Goal: Task Accomplishment & Management: Use online tool/utility

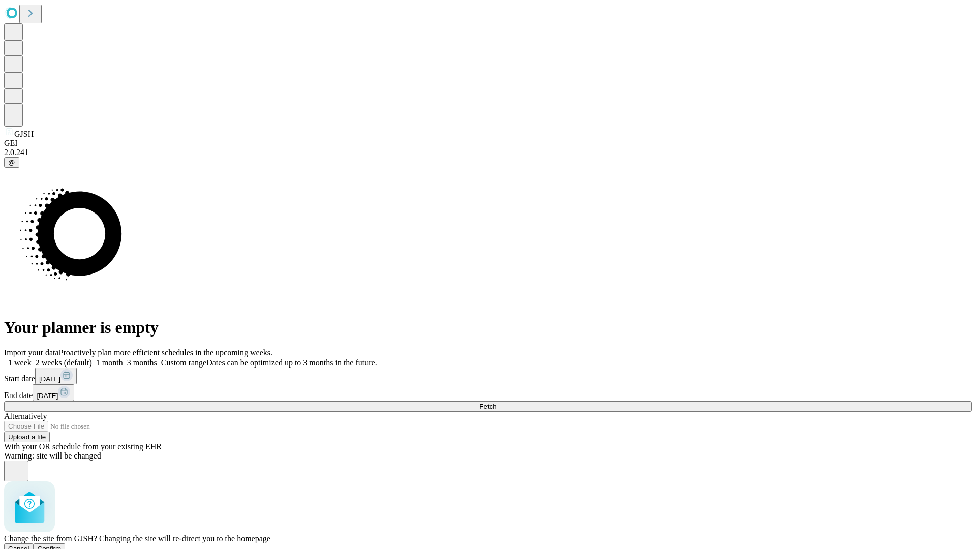
click at [62, 545] on span "Confirm" at bounding box center [50, 549] width 24 height 8
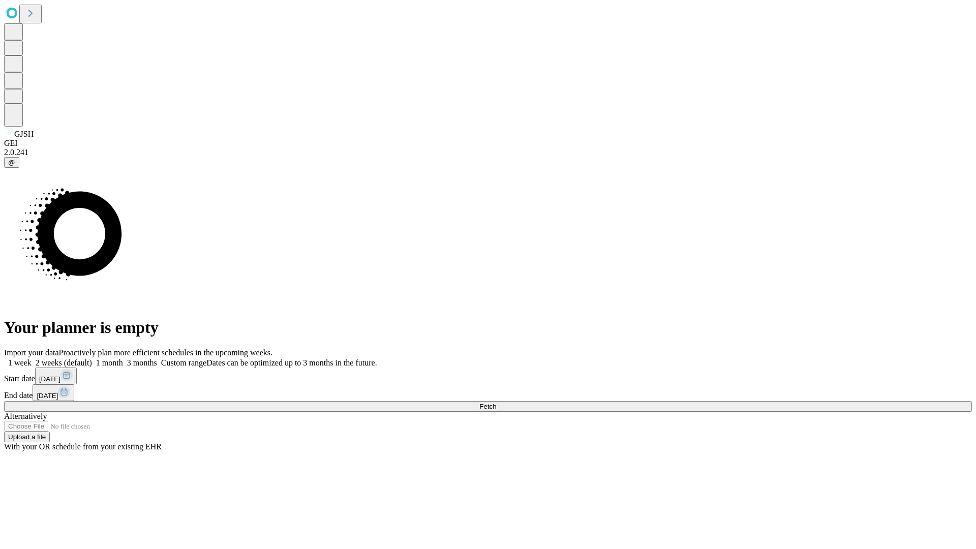
click at [92, 358] on label "2 weeks (default)" at bounding box center [62, 362] width 60 height 9
click at [496, 403] on span "Fetch" at bounding box center [487, 407] width 17 height 8
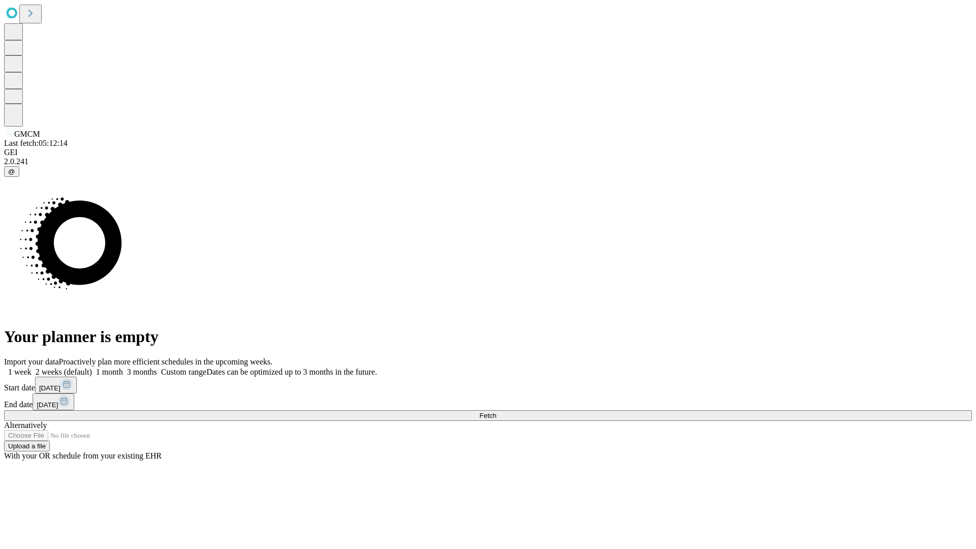
click at [92, 368] on label "2 weeks (default)" at bounding box center [62, 372] width 60 height 9
click at [496, 412] on span "Fetch" at bounding box center [487, 416] width 17 height 8
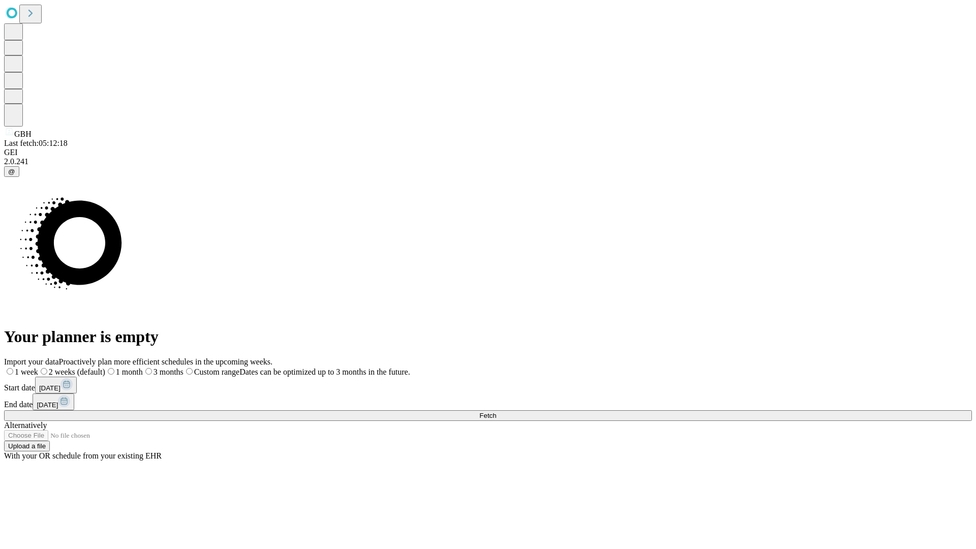
click at [105, 368] on label "2 weeks (default)" at bounding box center [71, 372] width 67 height 9
click at [496, 412] on span "Fetch" at bounding box center [487, 416] width 17 height 8
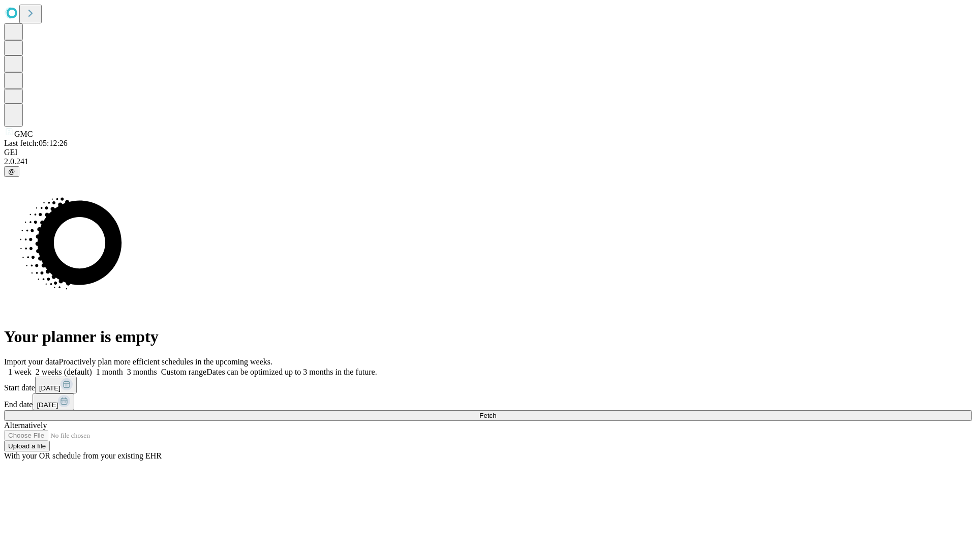
click at [92, 368] on label "2 weeks (default)" at bounding box center [62, 372] width 60 height 9
click at [496, 412] on span "Fetch" at bounding box center [487, 416] width 17 height 8
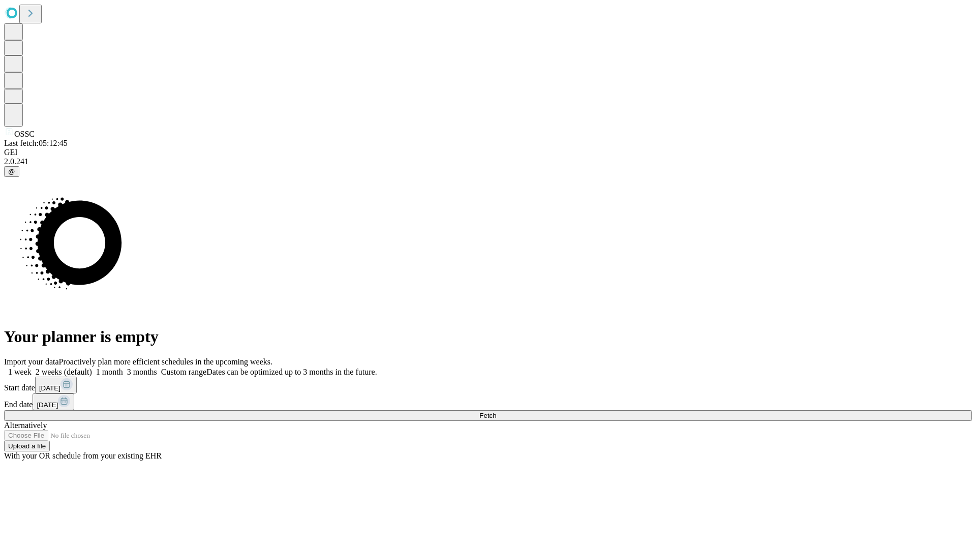
click at [92, 368] on label "2 weeks (default)" at bounding box center [62, 372] width 60 height 9
click at [496, 412] on span "Fetch" at bounding box center [487, 416] width 17 height 8
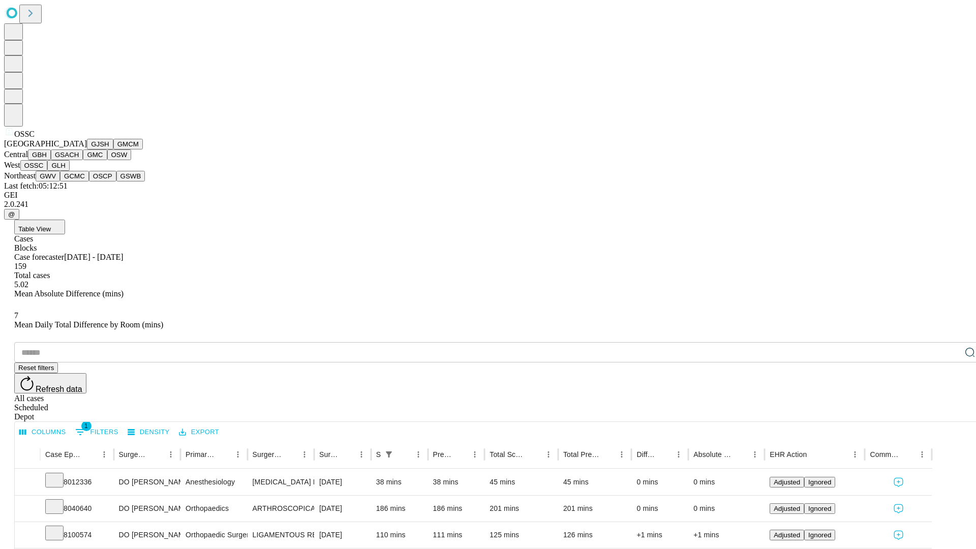
click at [69, 171] on button "GLH" at bounding box center [58, 165] width 22 height 11
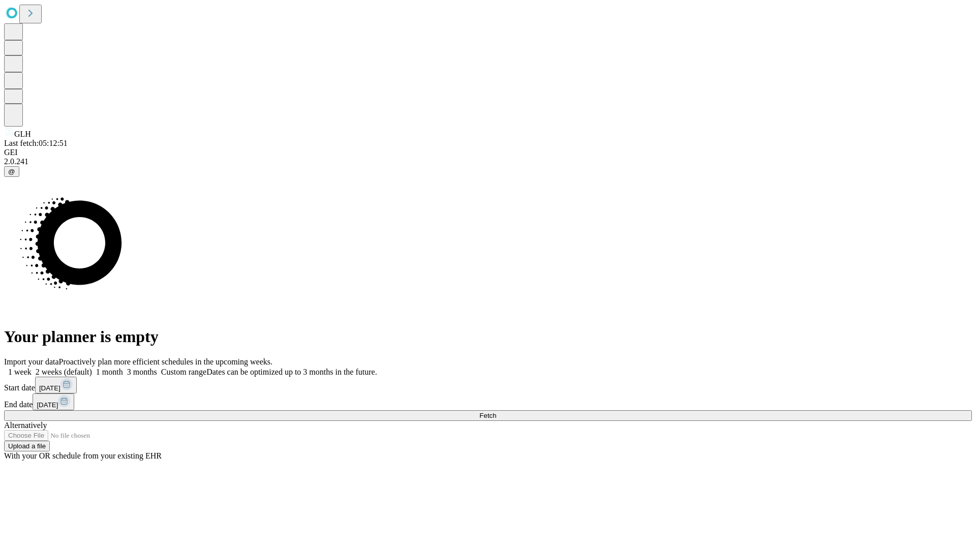
click at [92, 368] on label "2 weeks (default)" at bounding box center [62, 372] width 60 height 9
click at [496, 412] on span "Fetch" at bounding box center [487, 416] width 17 height 8
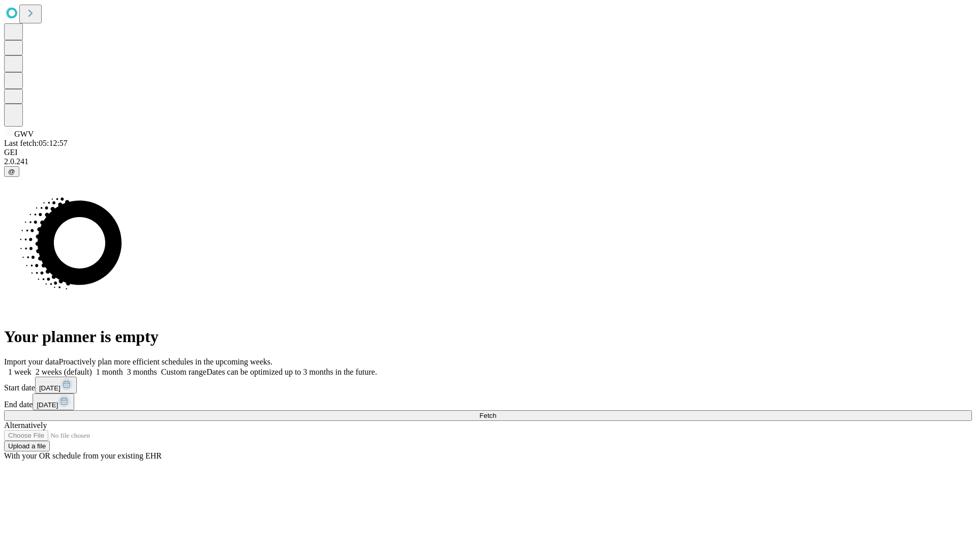
click at [92, 368] on label "2 weeks (default)" at bounding box center [62, 372] width 60 height 9
click at [496, 412] on span "Fetch" at bounding box center [487, 416] width 17 height 8
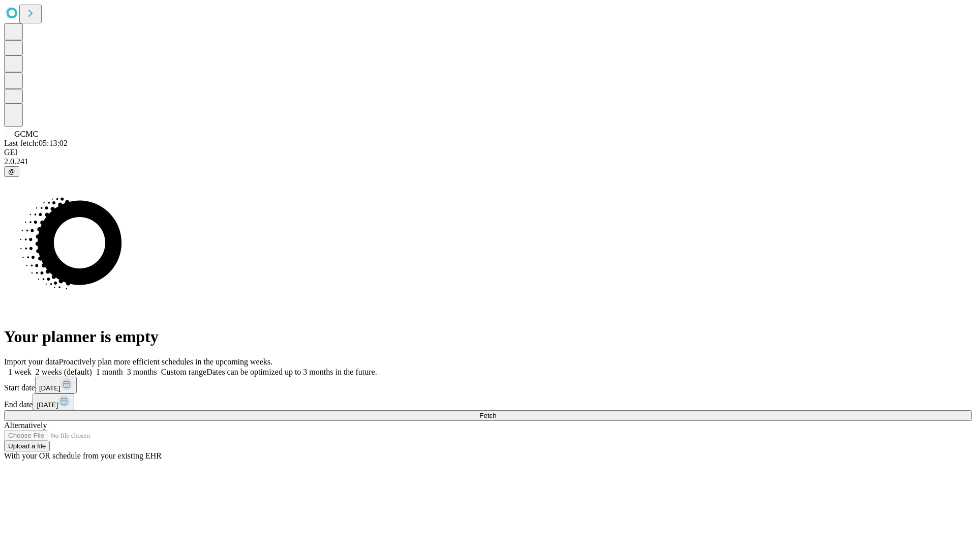
click at [92, 368] on label "2 weeks (default)" at bounding box center [62, 372] width 60 height 9
click at [496, 412] on span "Fetch" at bounding box center [487, 416] width 17 height 8
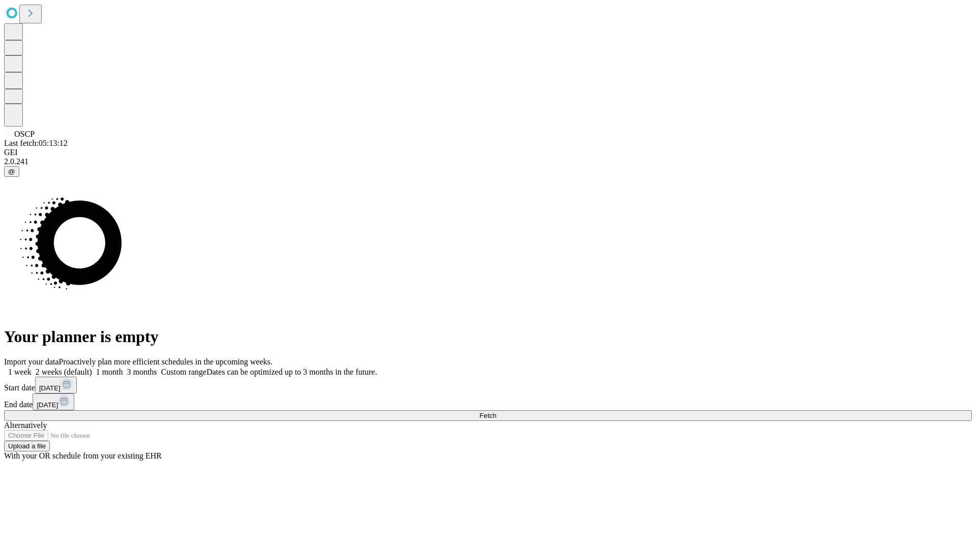
click at [92, 368] on label "2 weeks (default)" at bounding box center [62, 372] width 60 height 9
click at [496, 412] on span "Fetch" at bounding box center [487, 416] width 17 height 8
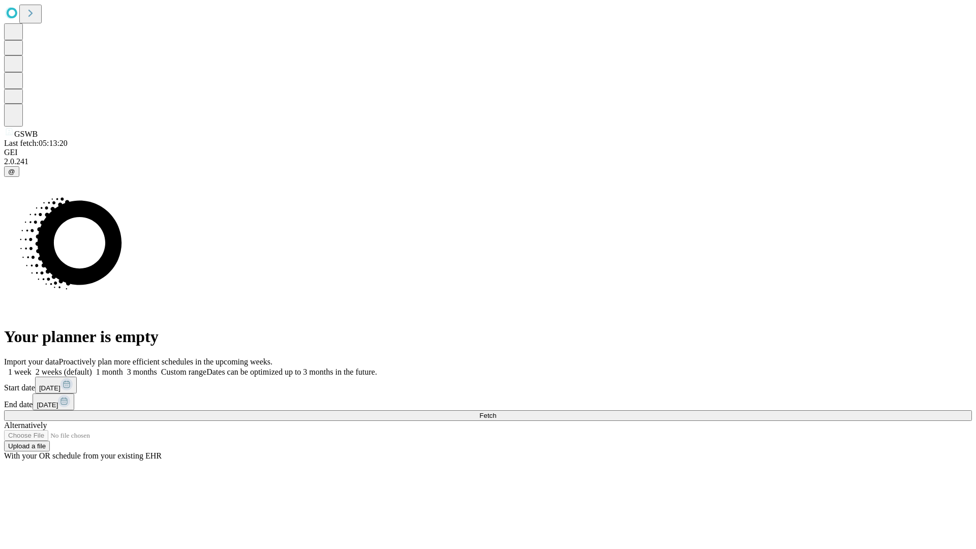
click at [92, 368] on label "2 weeks (default)" at bounding box center [62, 372] width 60 height 9
click at [496, 412] on span "Fetch" at bounding box center [487, 416] width 17 height 8
